Goal: Task Accomplishment & Management: Manage account settings

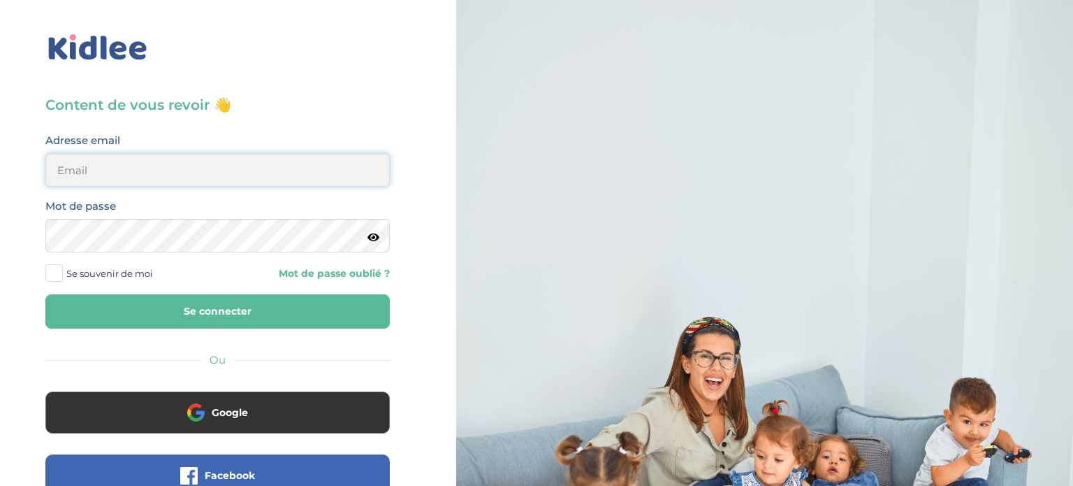
type input "helenatw4@gmail.com"
click at [376, 321] on button "Se connecter" at bounding box center [217, 311] width 345 height 34
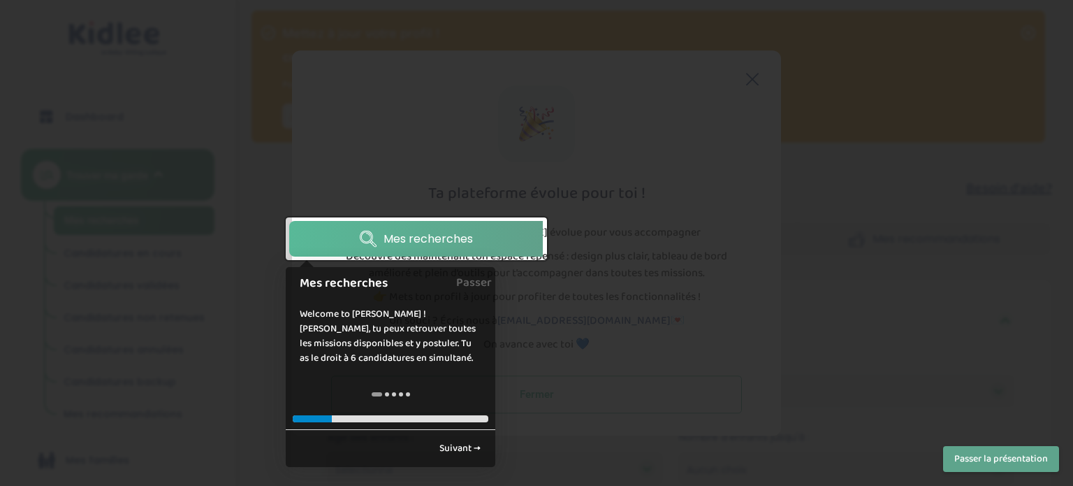
click at [877, 384] on div at bounding box center [536, 243] width 1073 height 486
click at [464, 440] on link "Suivant →" at bounding box center [460, 448] width 57 height 23
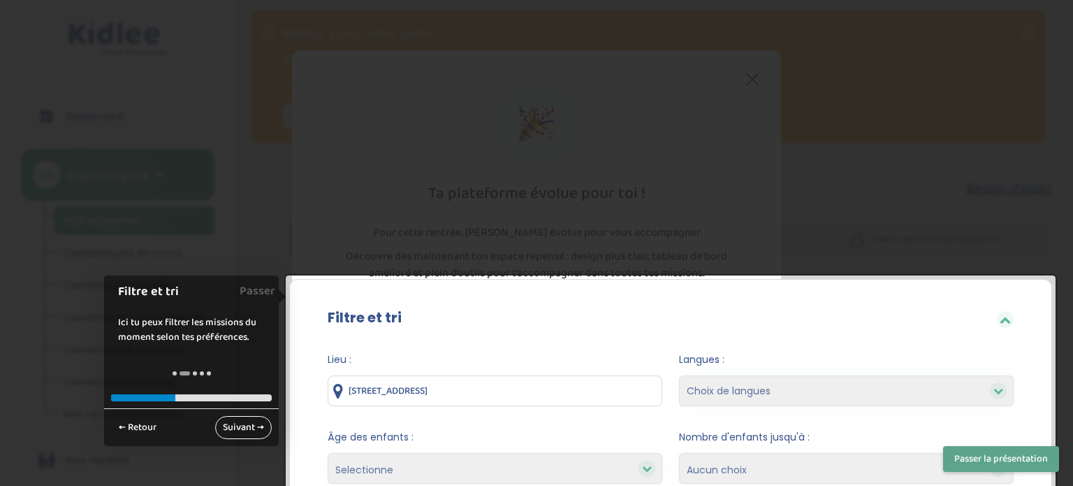
scroll to position [278, 0]
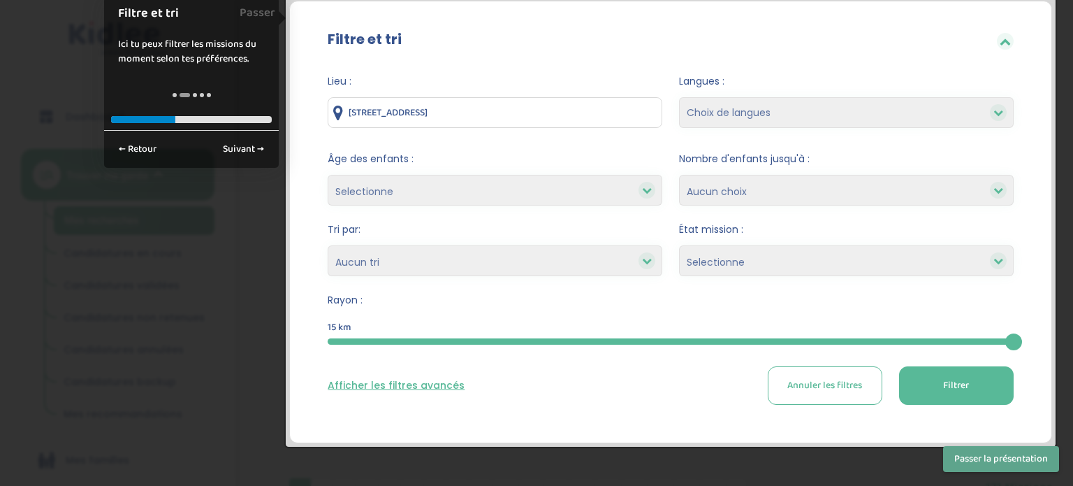
click at [951, 458] on button "Passer la présentation" at bounding box center [1001, 459] width 116 height 26
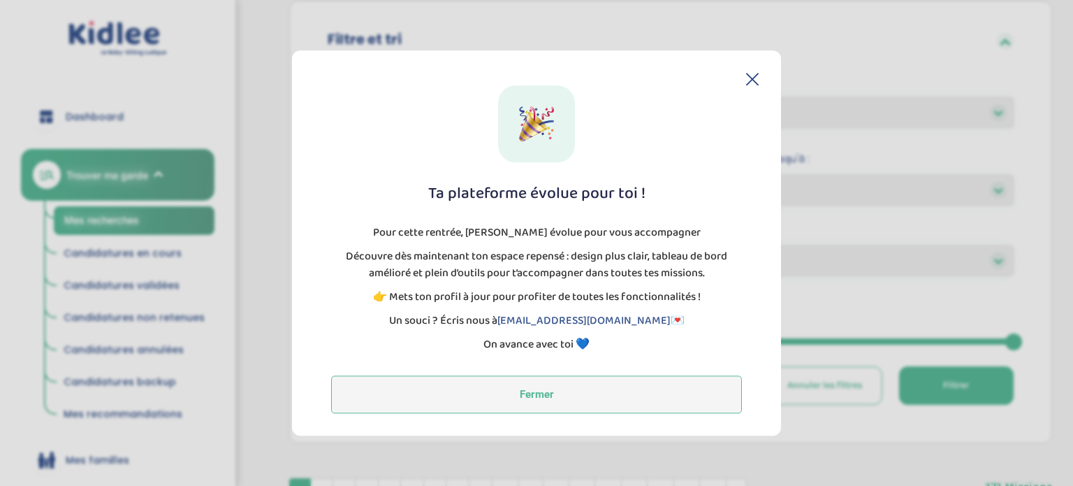
click at [557, 383] on button "Fermer" at bounding box center [536, 394] width 411 height 38
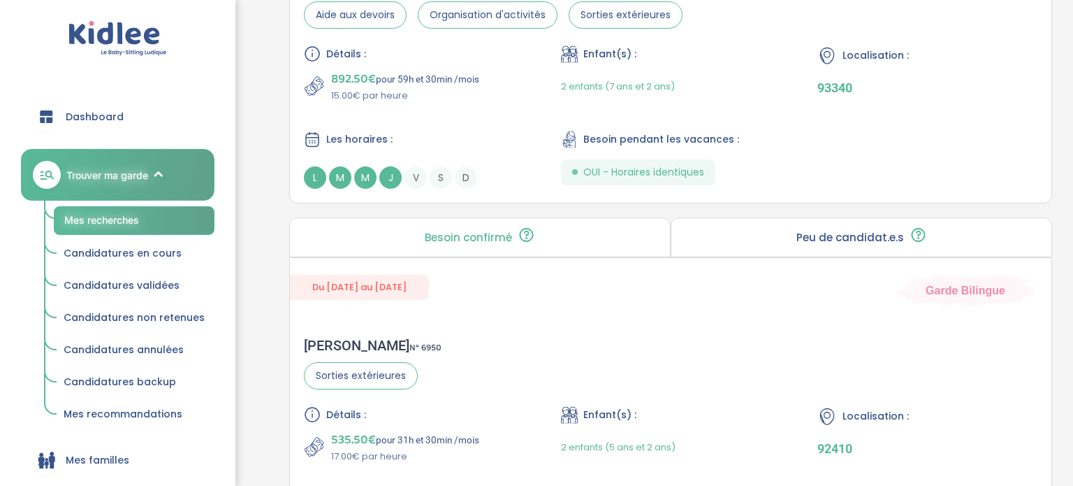
scroll to position [3073, 0]
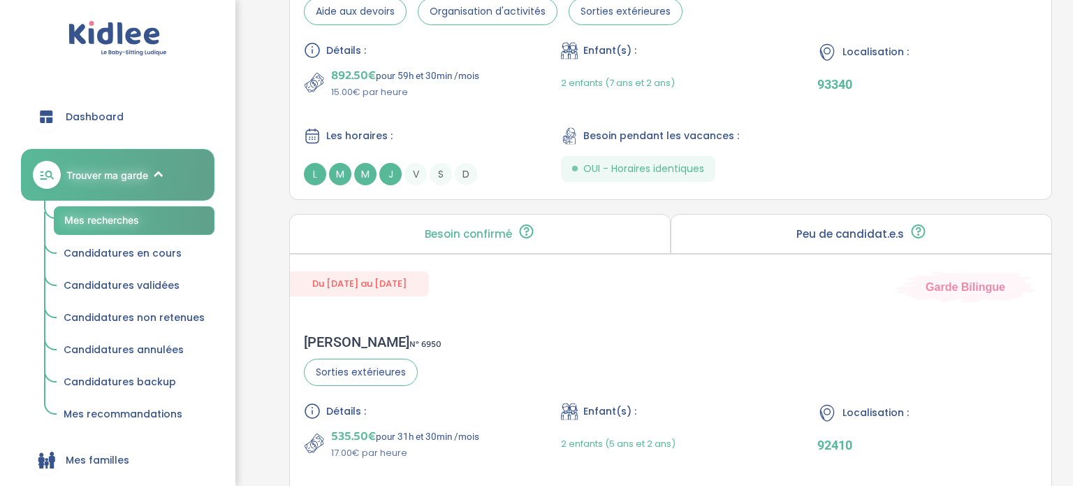
click at [164, 282] on span "Candidatures validées" at bounding box center [122, 285] width 116 height 14
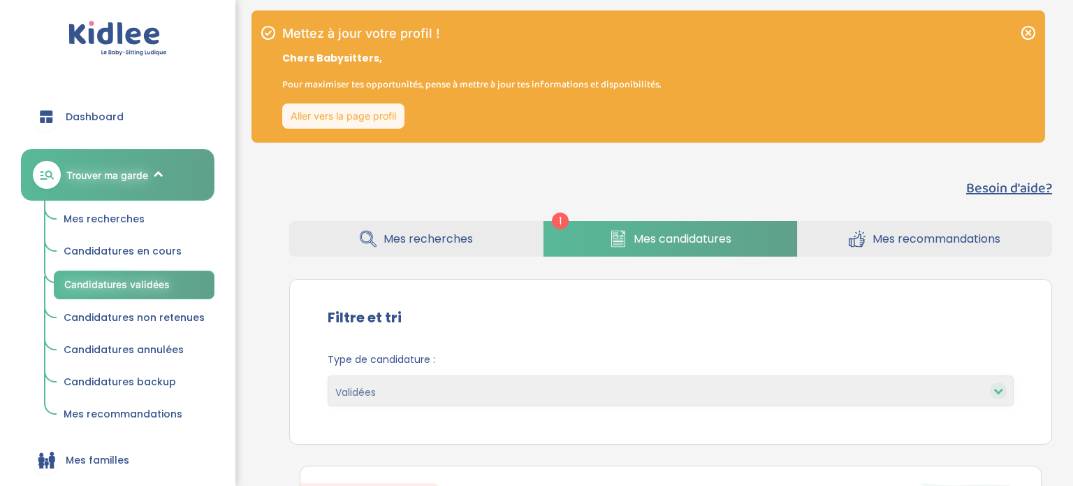
select select "accepted"
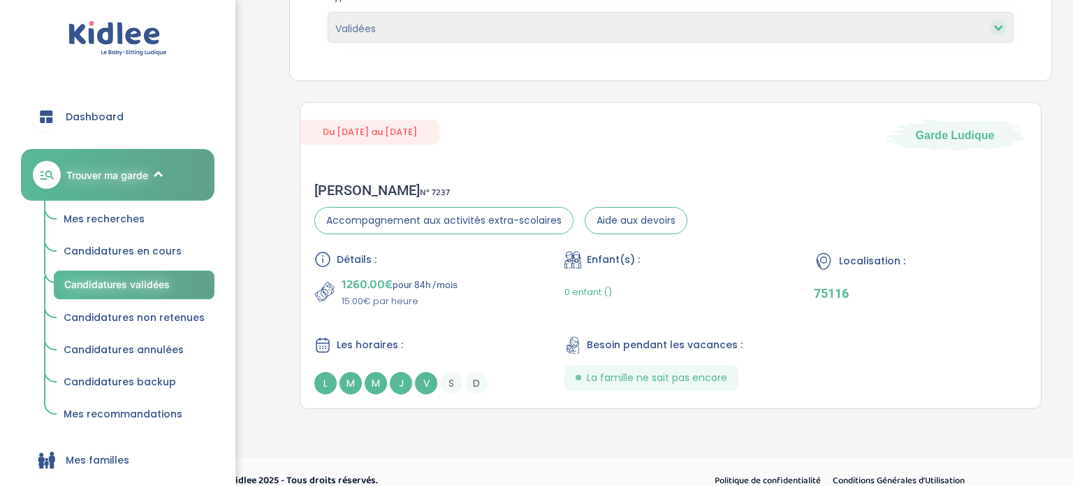
scroll to position [380, 0]
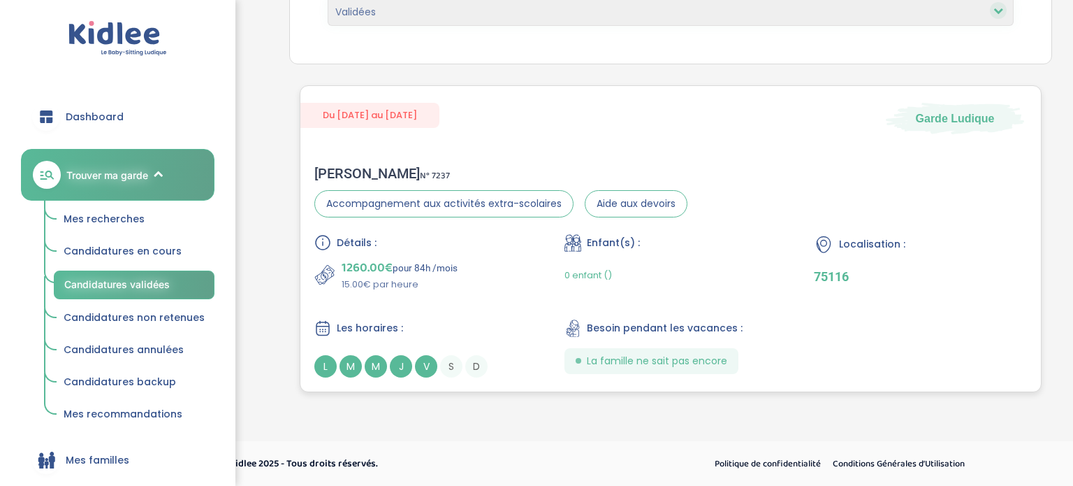
click at [771, 276] on div "0 enfant ()" at bounding box center [671, 275] width 213 height 33
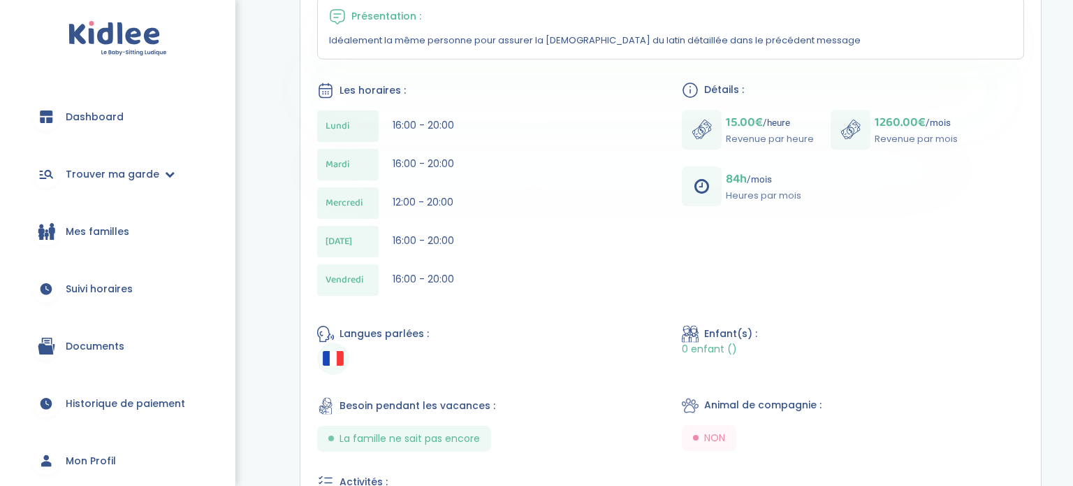
scroll to position [363, 0]
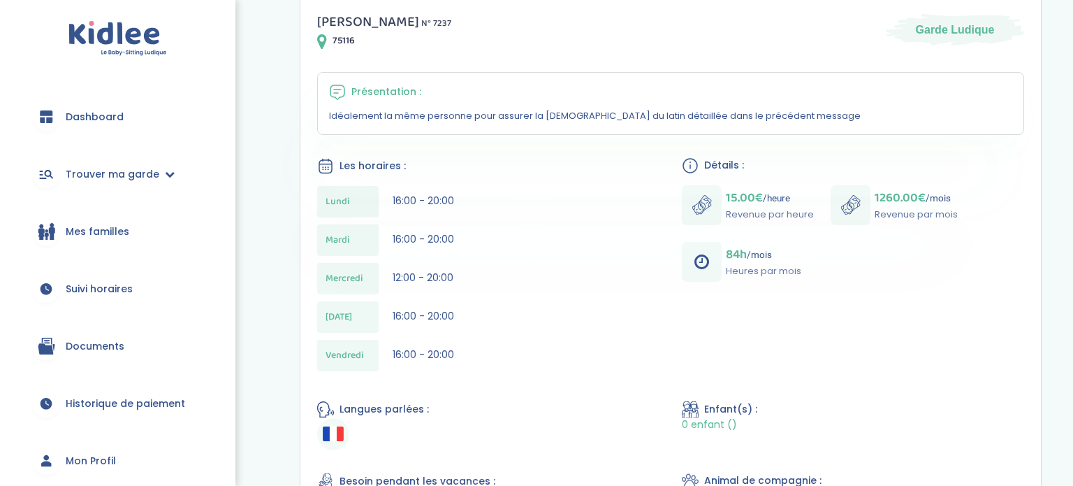
click at [131, 283] on span "Suivi horaires" at bounding box center [99, 289] width 67 height 15
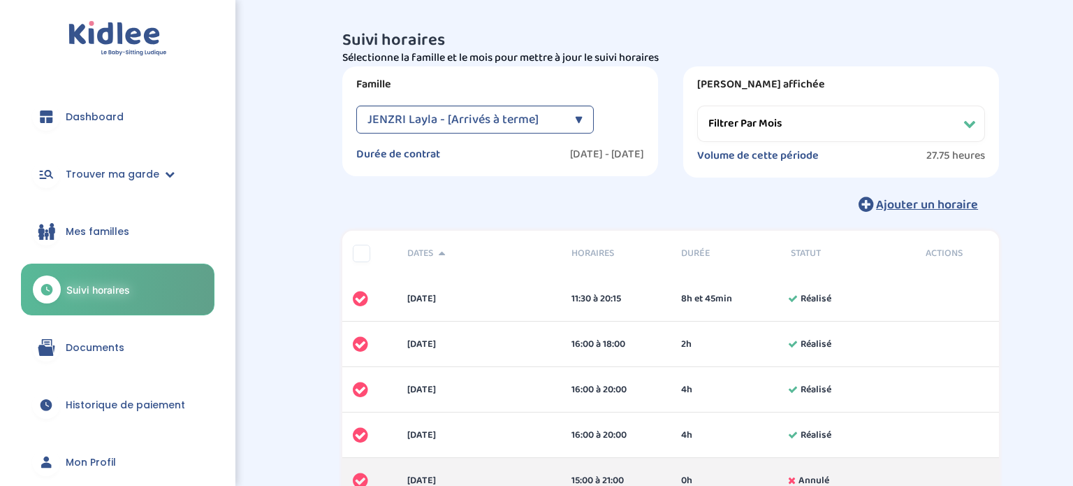
select select "[DATE]"
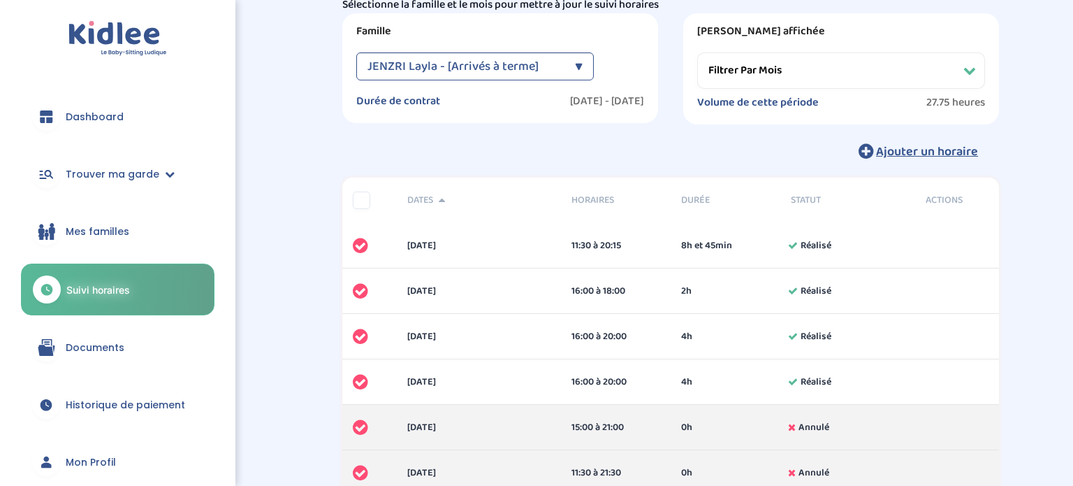
scroll to position [56, 0]
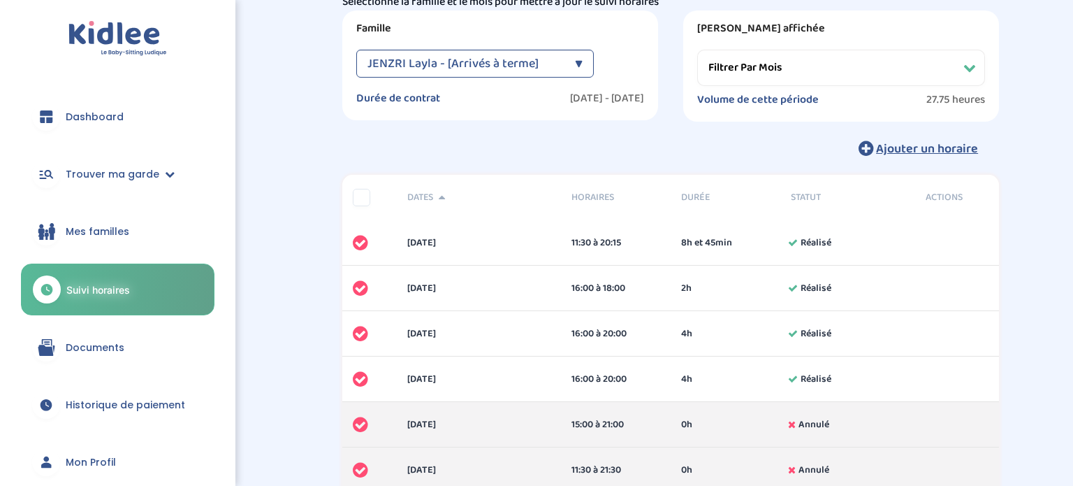
click at [969, 73] on select "Filtrer par mois [DATE] [DATE] [DATE] [DATE] [DATE] [DATE] [DATE] [DATE] [DATE]…" at bounding box center [841, 68] width 288 height 36
click at [697, 50] on select "Filtrer par mois [DATE] [DATE] [DATE] [DATE] [DATE] [DATE] [DATE] [DATE] [DATE]…" at bounding box center [841, 68] width 288 height 36
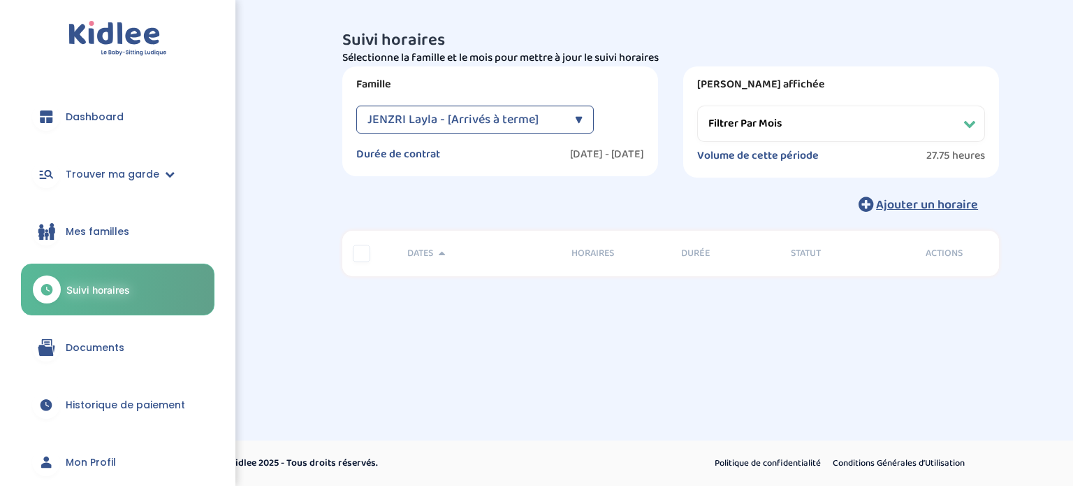
scroll to position [0, 0]
click at [969, 127] on select "Filtrer par mois [DATE] [DATE] [DATE] [DATE] [DATE] [DATE] [DATE] [DATE] [DATE]…" at bounding box center [841, 124] width 288 height 36
select select "[DATE]"
click at [697, 106] on select "Filtrer par mois [DATE] [DATE] [DATE] [DATE] [DATE] [DATE] [DATE] [DATE] [DATE]…" at bounding box center [841, 124] width 288 height 36
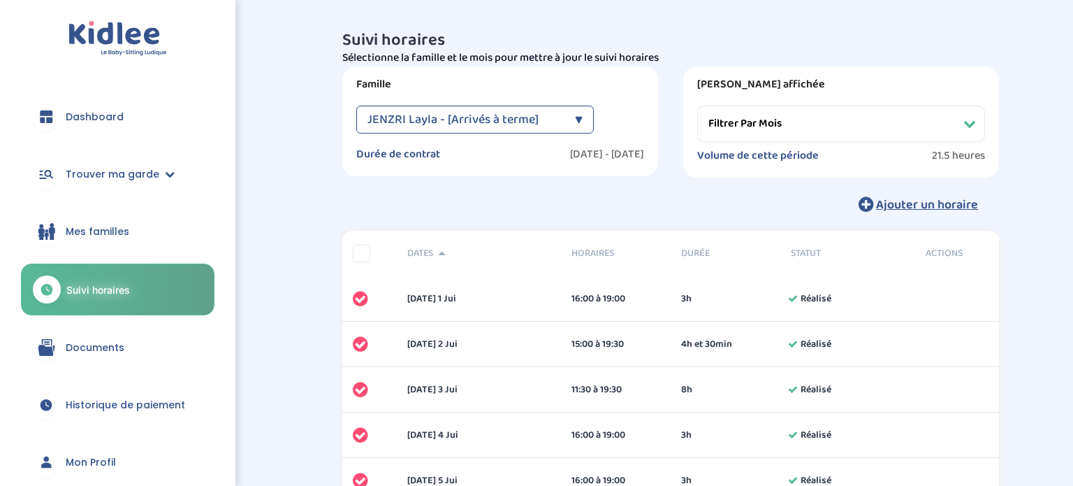
click at [445, 115] on span "JENZRI Layla - [Arrivés à terme]" at bounding box center [453, 120] width 171 height 28
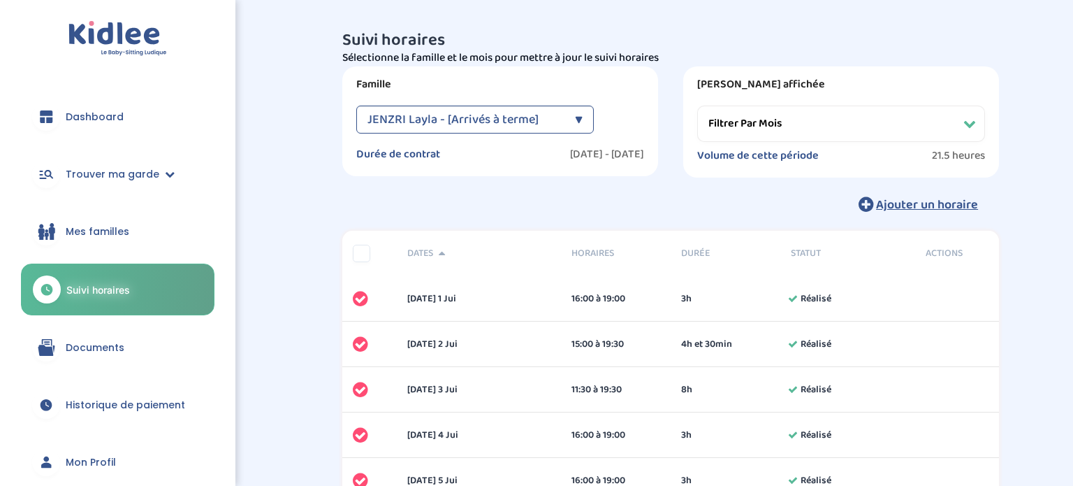
click at [81, 351] on span "Documents" at bounding box center [95, 347] width 59 height 15
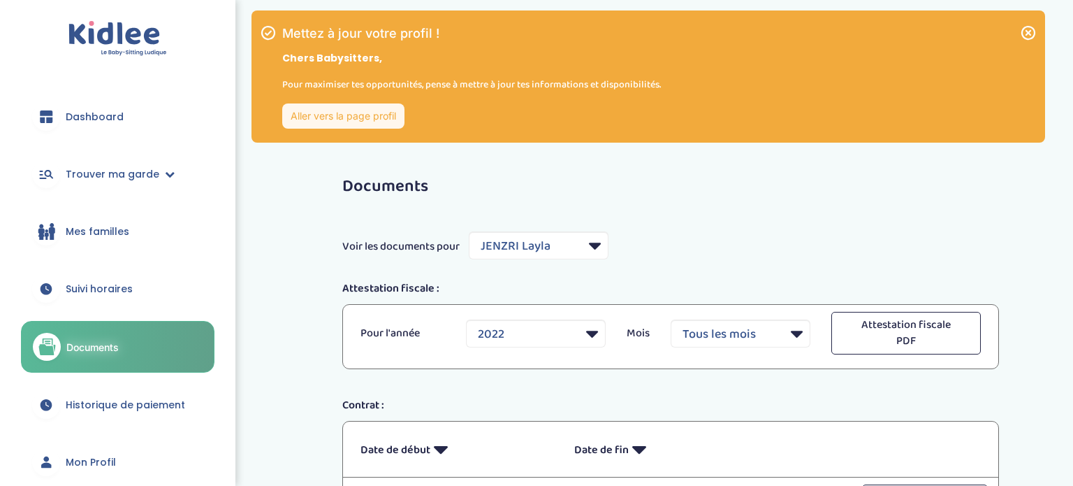
select select "1298"
select select "2022"
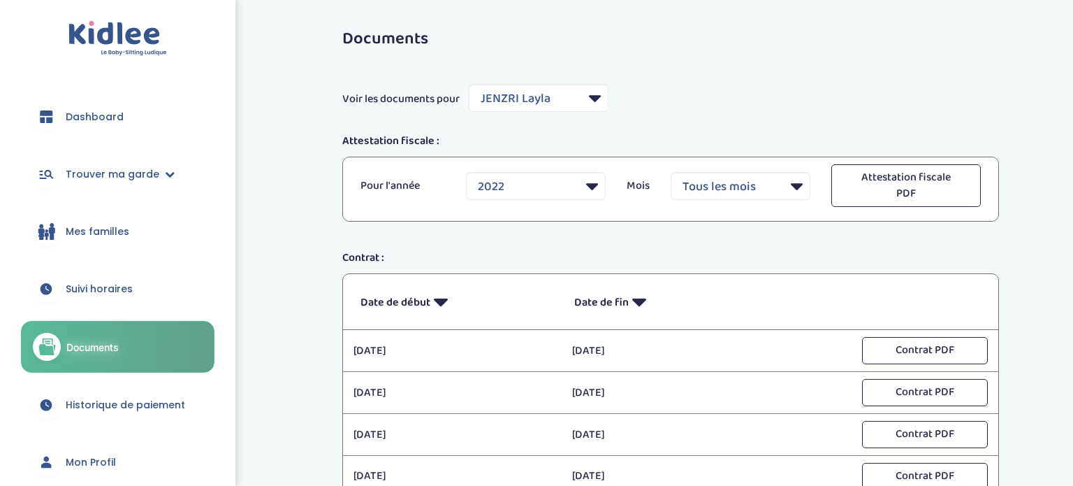
scroll to position [224, 0]
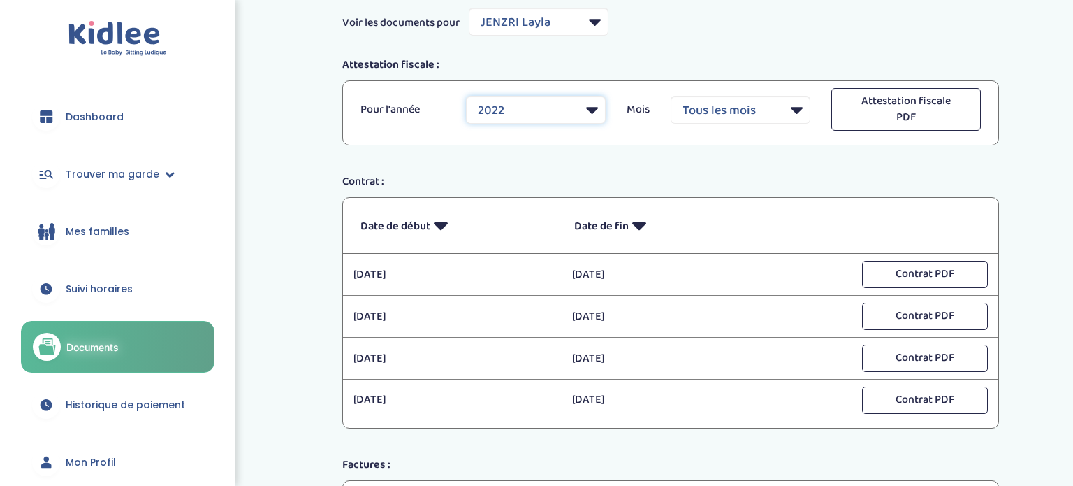
click at [591, 110] on select "2022 2023 2024" at bounding box center [536, 110] width 140 height 28
click at [301, 169] on div "Documents Voir les documents pour Filtrer par Famille JENZRI Layla Attestation …" at bounding box center [670, 326] width 805 height 766
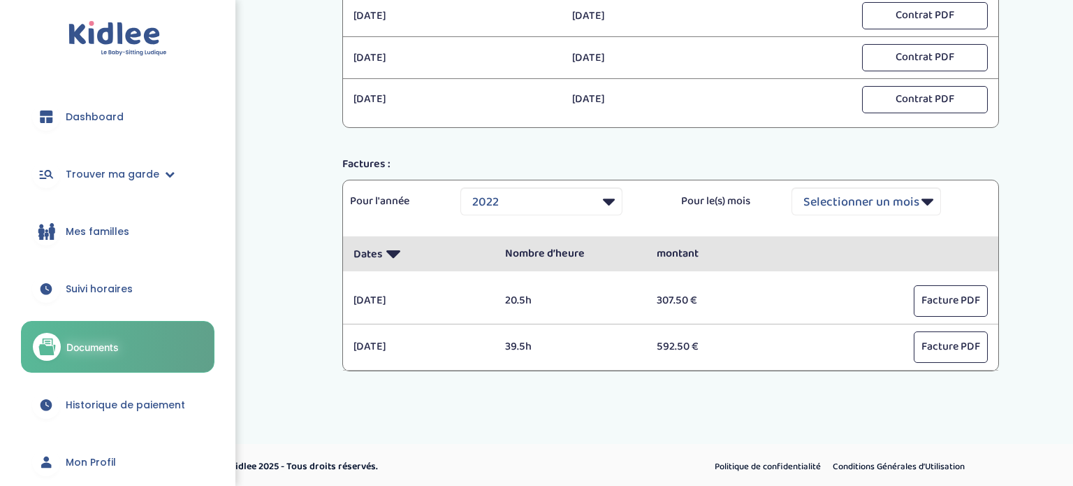
scroll to position [496, 0]
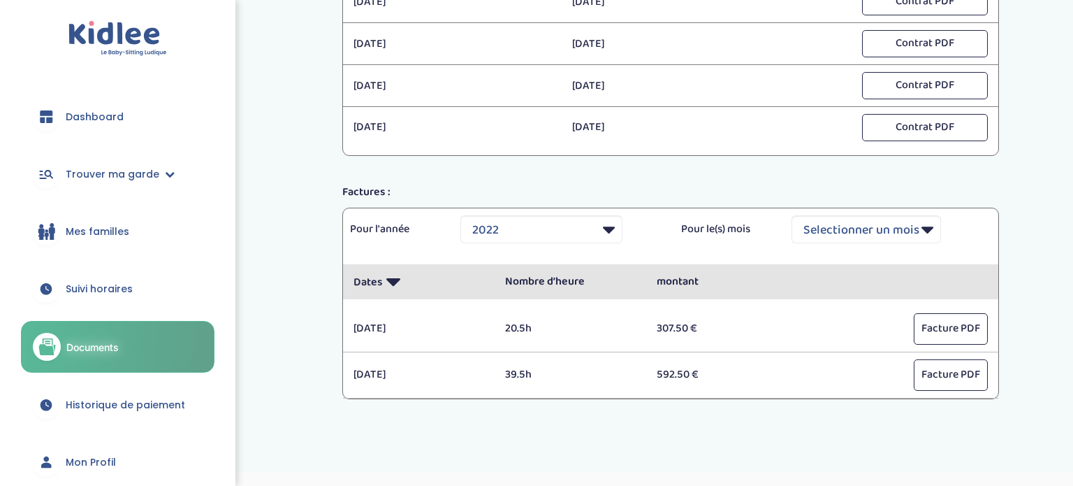
click at [108, 233] on span "Mes familles" at bounding box center [98, 231] width 64 height 15
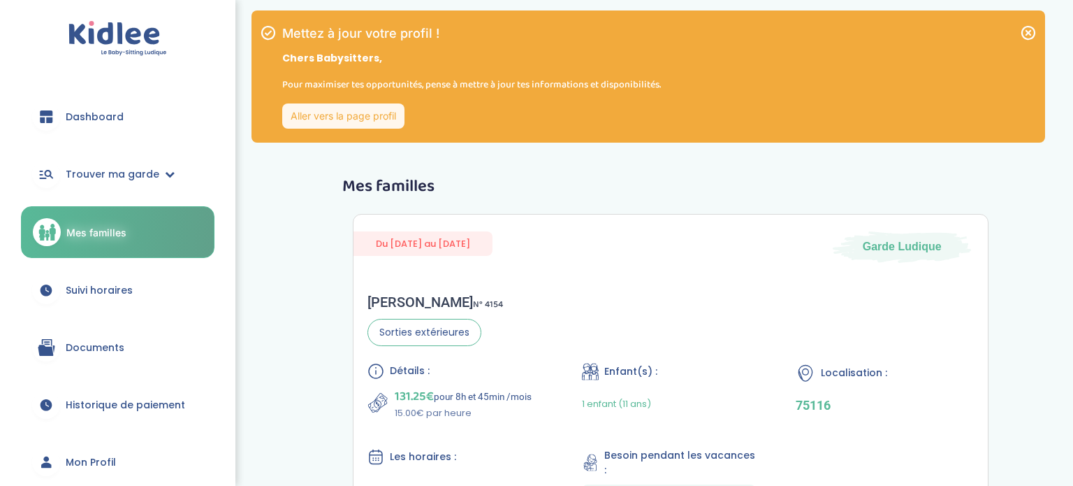
click at [384, 115] on link "Aller vers la page profil" at bounding box center [343, 115] width 122 height 25
